Goal: Find specific page/section: Find specific page/section

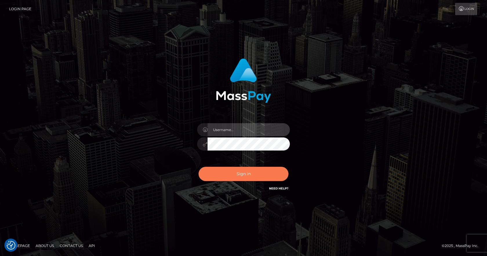
type input "vlad"
click at [236, 180] on button "Sign in" at bounding box center [244, 174] width 90 height 14
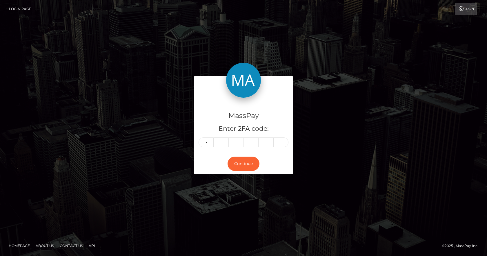
type input "4"
type input "8"
type input "7"
type input "3"
type input "7"
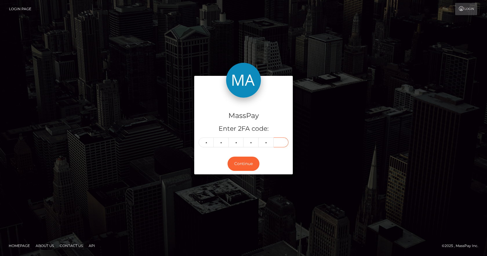
type input "5"
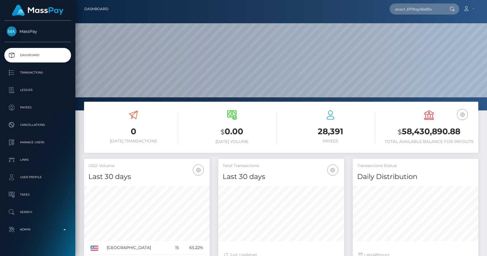
scroll to position [103, 126]
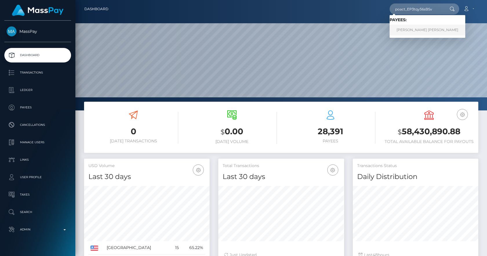
type input "poact_EP3tqy56sBSv"
click at [422, 32] on link "John Kalundu Kamau" at bounding box center [428, 30] width 76 height 11
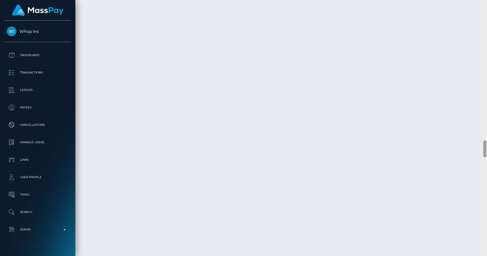
scroll to position [2122, 0]
